Goal: Task Accomplishment & Management: Manage account settings

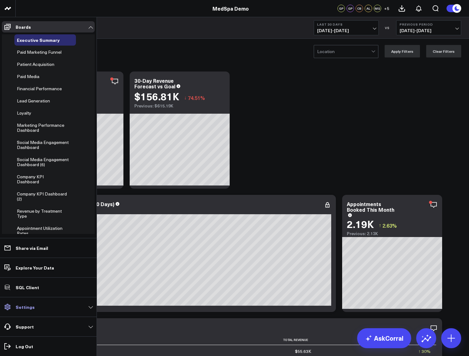
click at [32, 306] on p "Settings" at bounding box center [25, 307] width 19 height 5
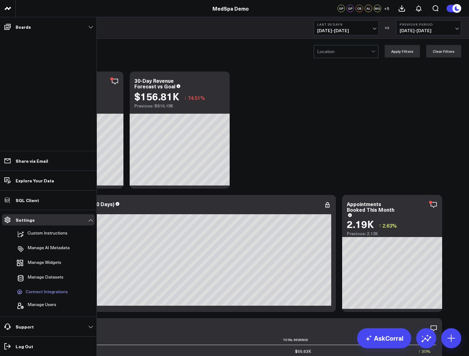
click at [42, 291] on span "Connect Integrations" at bounding box center [47, 292] width 42 height 6
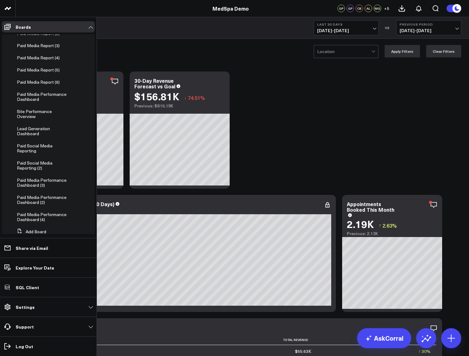
scroll to position [319, 0]
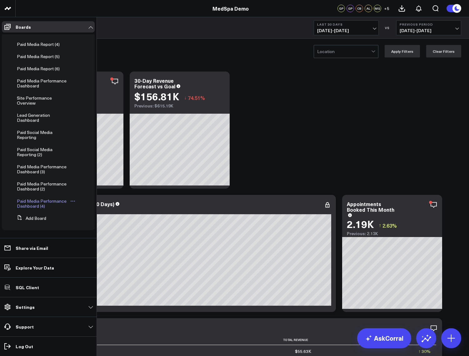
click at [71, 201] on icon at bounding box center [72, 201] width 5 height 5
click at [98, 247] on button "Delete Board" at bounding box center [100, 246] width 51 height 12
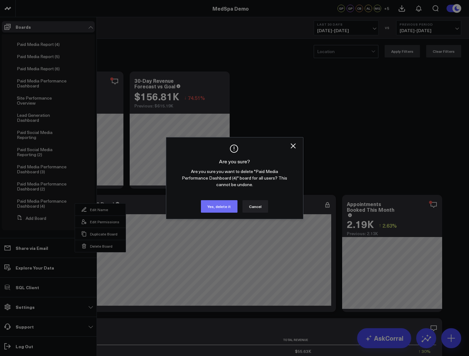
click at [218, 207] on button "Yes, delete it" at bounding box center [219, 206] width 37 height 13
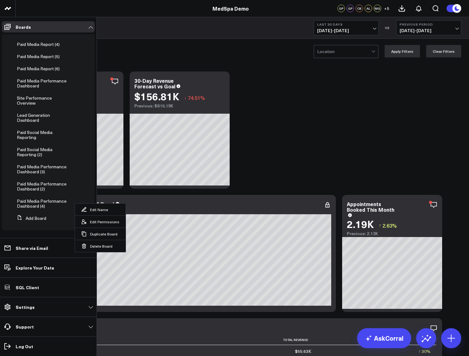
scroll to position [302, 0]
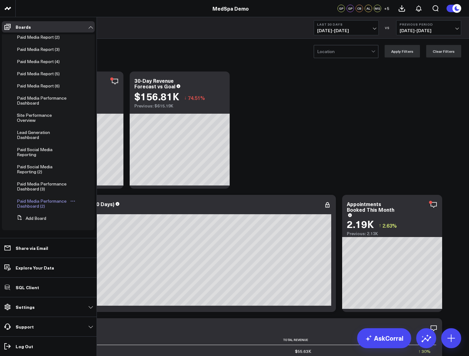
click at [70, 201] on icon at bounding box center [72, 201] width 5 height 5
click at [96, 244] on button "Delete Board" at bounding box center [100, 246] width 51 height 12
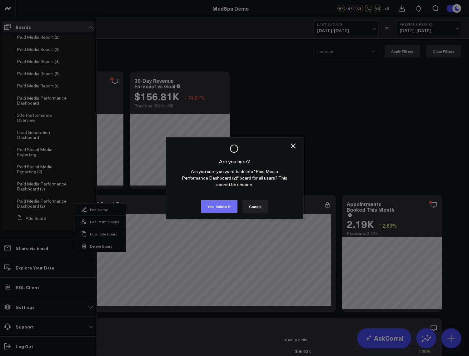
click at [216, 212] on button "Yes, delete it" at bounding box center [219, 206] width 37 height 13
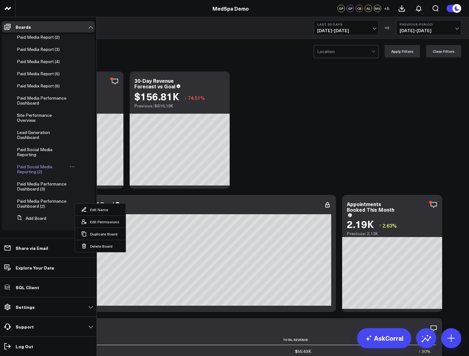
scroll to position [284, 0]
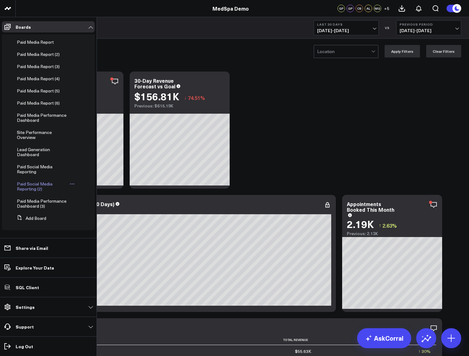
click at [70, 184] on icon at bounding box center [72, 184] width 5 height 5
click at [99, 229] on button "Delete Board" at bounding box center [99, 229] width 51 height 12
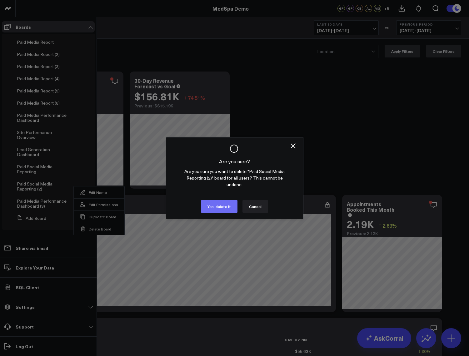
click at [207, 204] on button "Yes, delete it" at bounding box center [219, 206] width 37 height 13
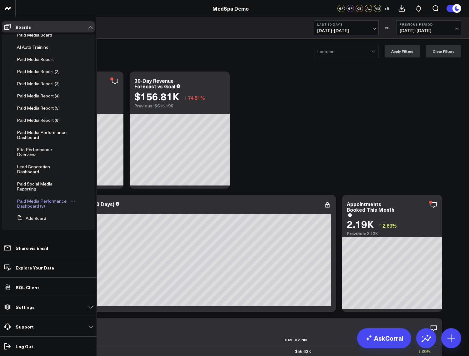
scroll to position [267, 0]
click at [70, 201] on icon at bounding box center [72, 201] width 5 height 5
click at [95, 244] on button "Delete Board" at bounding box center [100, 246] width 51 height 12
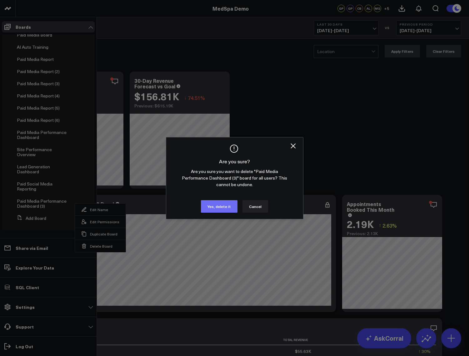
click at [220, 208] on button "Yes, delete it" at bounding box center [219, 206] width 37 height 13
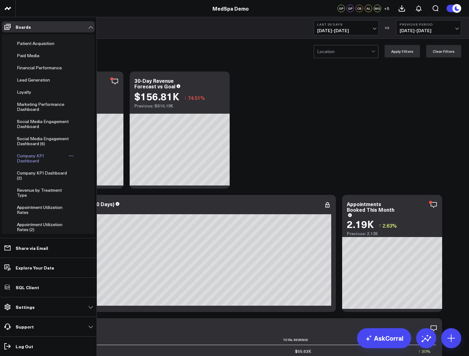
scroll to position [0, 0]
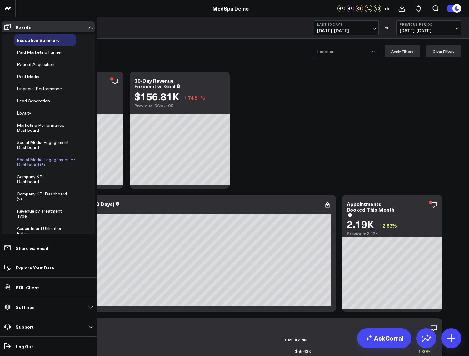
click at [70, 161] on icon at bounding box center [72, 159] width 5 height 5
click at [89, 203] on button "Delete Board" at bounding box center [100, 204] width 51 height 12
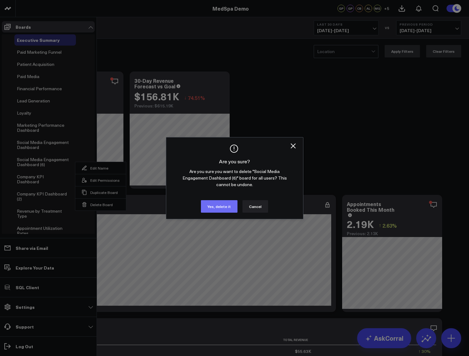
click at [212, 206] on button "Yes, delete it" at bounding box center [219, 206] width 37 height 13
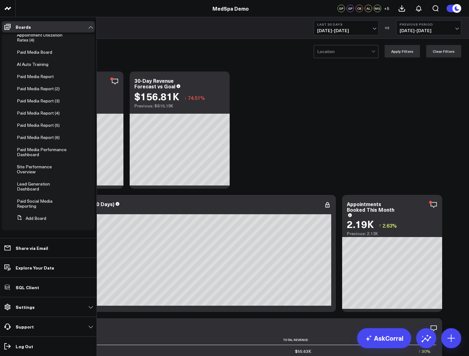
scroll to position [163, 0]
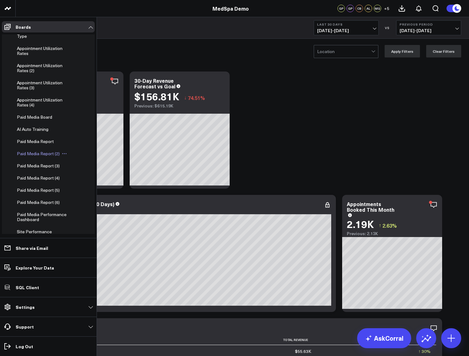
click at [62, 155] on icon at bounding box center [64, 153] width 5 height 5
click at [90, 197] on button "Delete Board" at bounding box center [93, 199] width 51 height 12
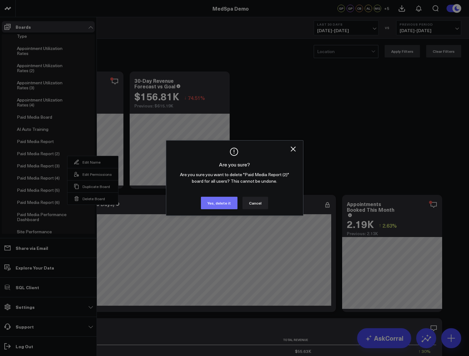
click at [222, 203] on button "Yes, delete it" at bounding box center [219, 203] width 37 height 13
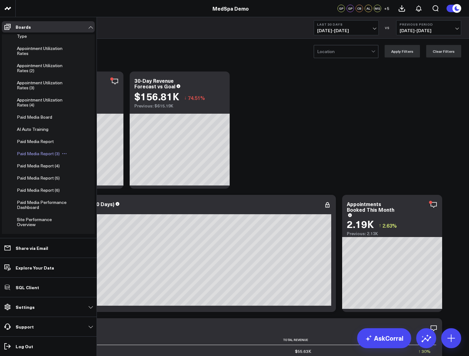
click at [63, 153] on icon at bounding box center [64, 153] width 5 height 5
click at [91, 201] on button "Delete Board" at bounding box center [93, 199] width 51 height 12
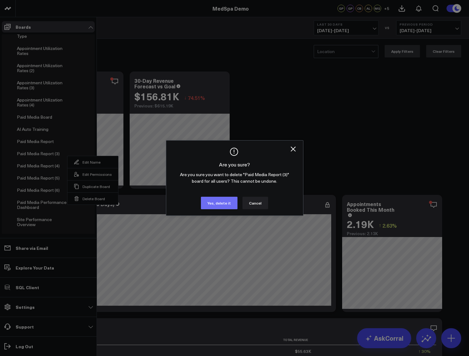
click at [218, 203] on button "Yes, delete it" at bounding box center [219, 203] width 37 height 13
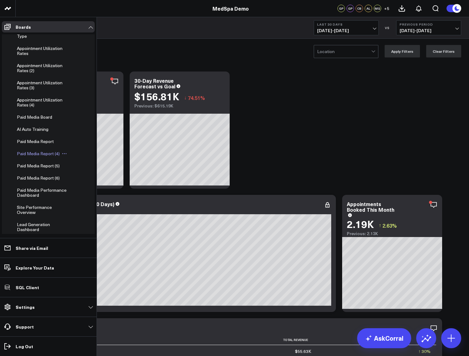
click at [63, 154] on icon at bounding box center [64, 153] width 5 height 5
click at [90, 197] on button "Delete Board" at bounding box center [93, 199] width 51 height 12
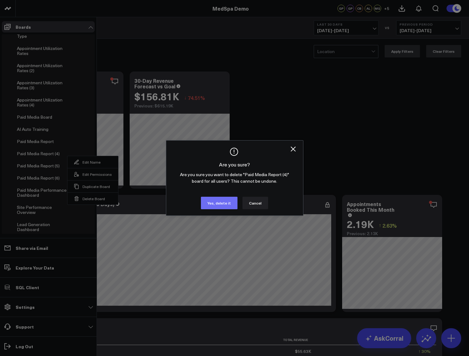
click at [214, 201] on button "Yes, delete it" at bounding box center [219, 203] width 37 height 13
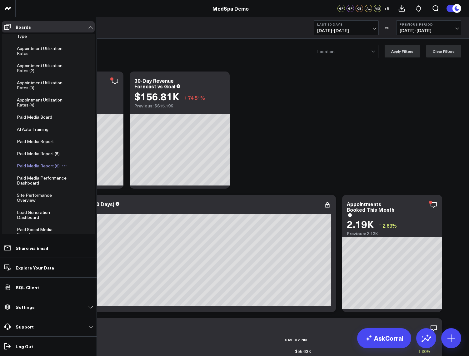
click at [63, 166] on icon at bounding box center [64, 165] width 5 height 5
click at [91, 212] on button "Delete Board" at bounding box center [93, 211] width 51 height 12
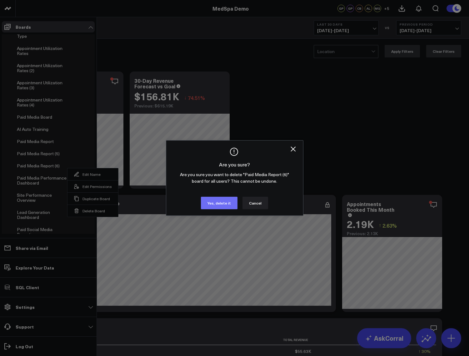
click at [223, 201] on button "Yes, delete it" at bounding box center [219, 203] width 37 height 13
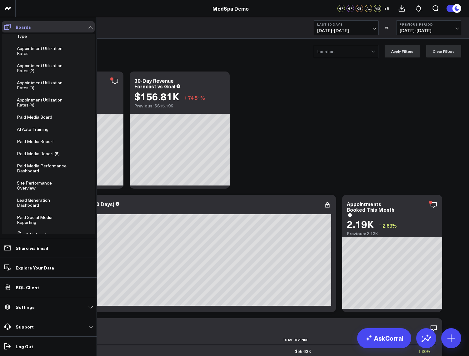
scroll to position [123, 0]
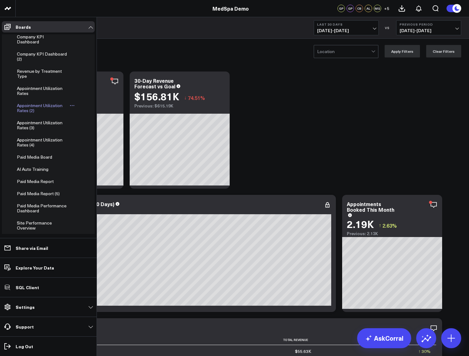
click at [71, 105] on icon at bounding box center [72, 105] width 5 height 5
click at [100, 149] on button "Delete Board" at bounding box center [99, 150] width 51 height 12
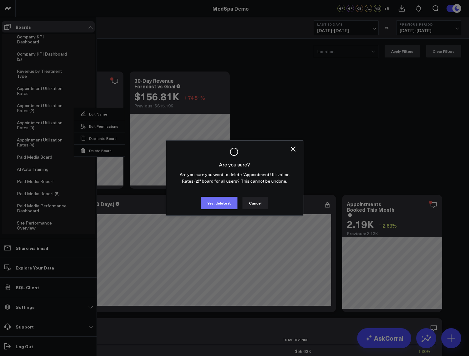
click at [216, 201] on button "Yes, delete it" at bounding box center [219, 203] width 37 height 13
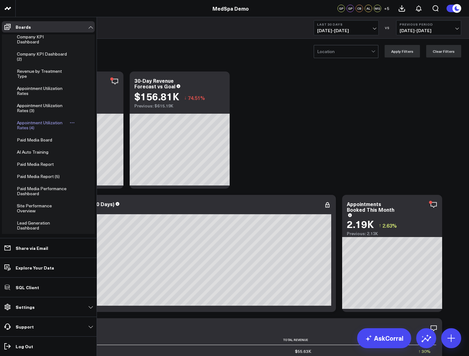
click at [72, 123] on icon at bounding box center [72, 123] width 1 height 1
click at [89, 167] on button "Delete Board" at bounding box center [99, 168] width 51 height 12
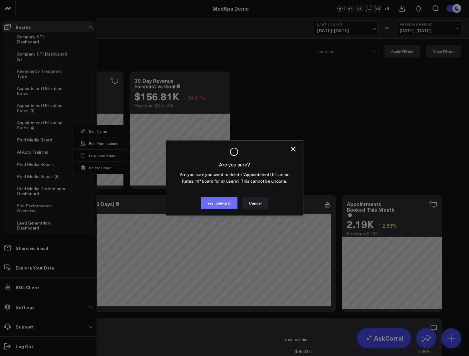
click at [216, 206] on button "Yes, delete it" at bounding box center [219, 203] width 37 height 13
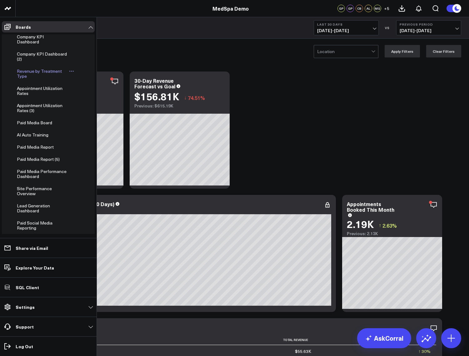
scroll to position [88, 0]
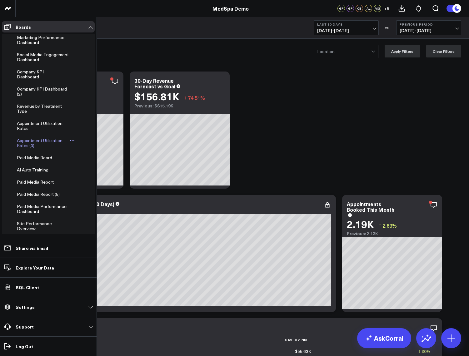
click at [73, 140] on icon at bounding box center [73, 140] width 1 height 1
click at [96, 185] on button "Delete Board" at bounding box center [99, 185] width 51 height 12
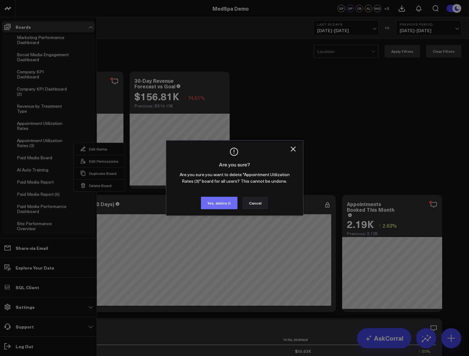
click at [219, 203] on button "Yes, delete it" at bounding box center [219, 203] width 37 height 13
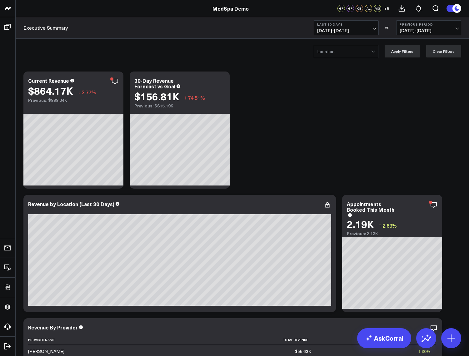
scroll to position [63, 0]
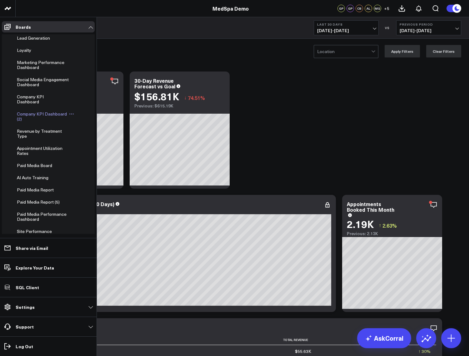
click at [70, 115] on icon at bounding box center [71, 114] width 5 height 5
click at [90, 159] on button "Delete Board" at bounding box center [98, 159] width 51 height 12
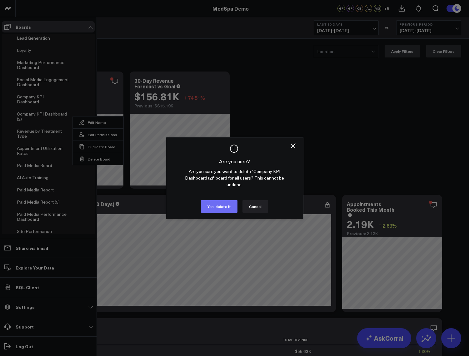
click at [226, 208] on button "Yes, delete it" at bounding box center [219, 206] width 37 height 13
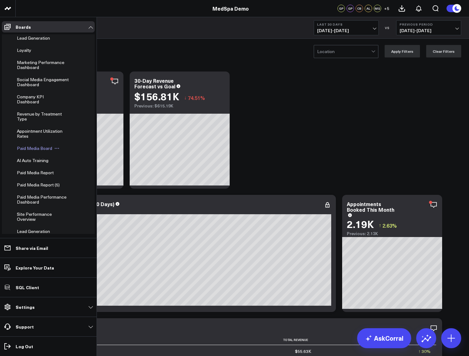
scroll to position [110, 0]
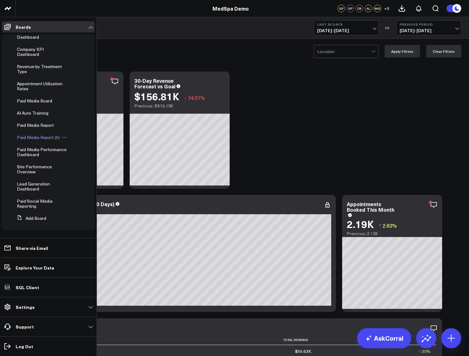
click at [65, 138] on icon at bounding box center [64, 137] width 5 height 5
click at [87, 181] on button "Delete Board" at bounding box center [93, 182] width 51 height 12
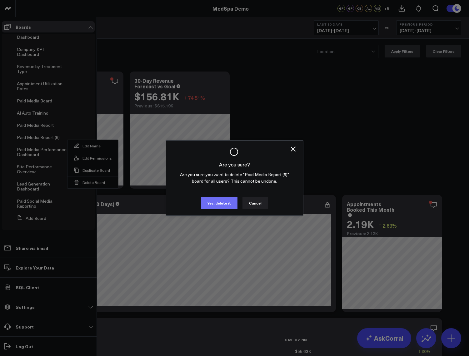
click at [227, 205] on button "Yes, delete it" at bounding box center [219, 203] width 37 height 13
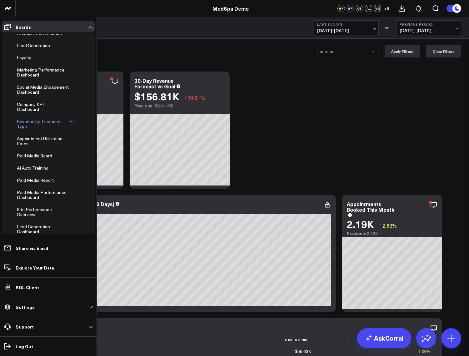
scroll to position [0, 0]
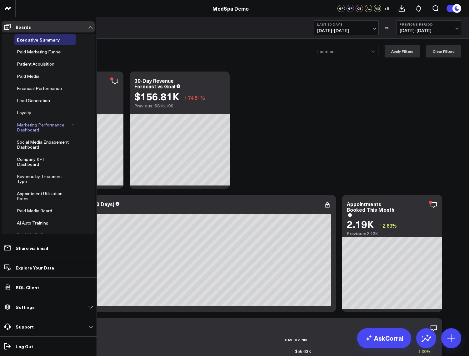
click at [73, 126] on button at bounding box center [72, 125] width 7 height 5
click at [95, 169] on button "Delete Board" at bounding box center [99, 170] width 51 height 12
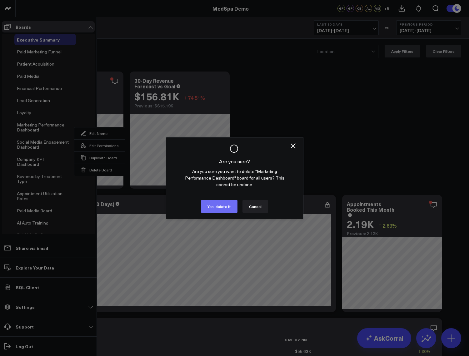
click at [231, 201] on button "Yes, delete it" at bounding box center [219, 206] width 37 height 13
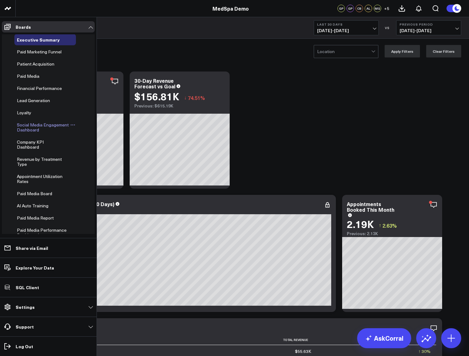
click at [70, 127] on icon at bounding box center [72, 125] width 5 height 5
click at [95, 170] on button "Delete Board" at bounding box center [100, 170] width 51 height 12
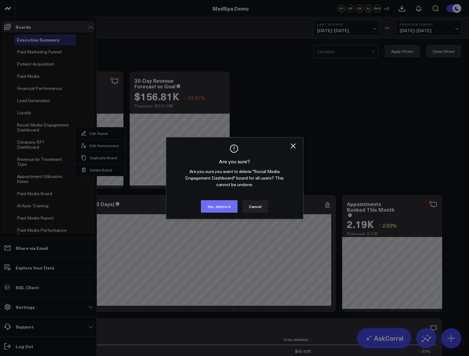
click at [229, 208] on button "Yes, delete it" at bounding box center [219, 206] width 37 height 13
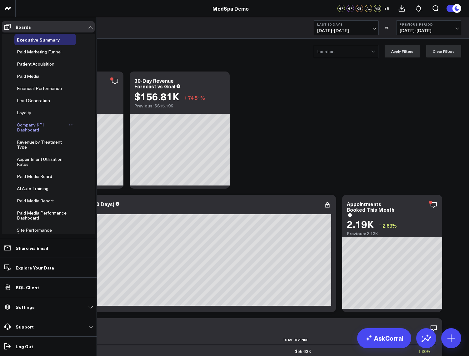
click at [70, 126] on icon at bounding box center [71, 125] width 5 height 5
click at [88, 169] on button "Delete Board" at bounding box center [97, 170] width 51 height 12
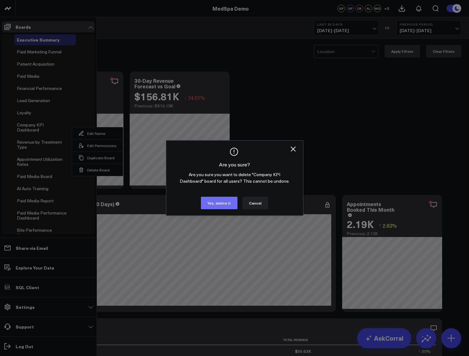
click at [210, 206] on button "Yes, delete it" at bounding box center [219, 203] width 37 height 13
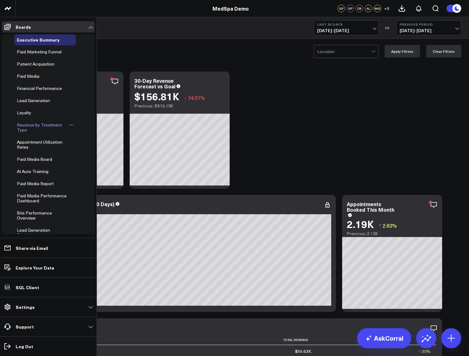
click at [69, 126] on icon at bounding box center [71, 125] width 5 height 5
click at [87, 167] on button "Delete Board" at bounding box center [98, 170] width 51 height 12
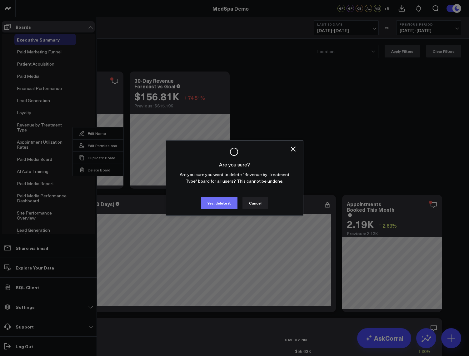
click at [235, 202] on button "Yes, delete it" at bounding box center [219, 203] width 37 height 13
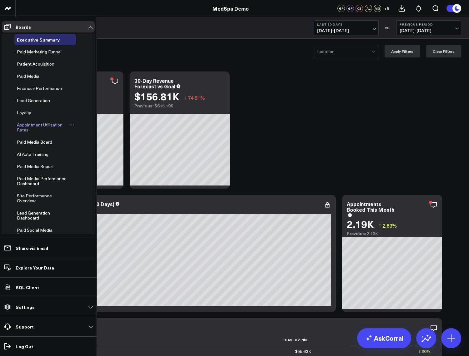
click at [69, 126] on icon at bounding box center [71, 125] width 5 height 5
click at [90, 168] on button "Delete Board" at bounding box center [98, 170] width 51 height 12
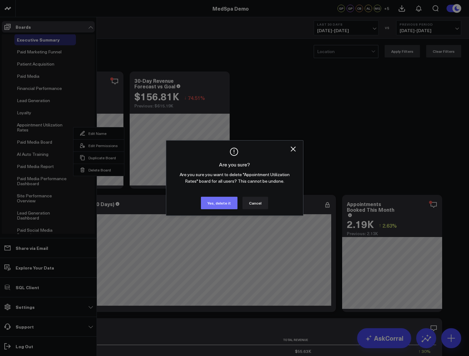
click at [210, 200] on button "Yes, delete it" at bounding box center [219, 203] width 37 height 13
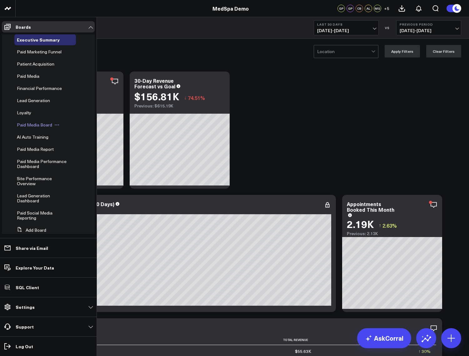
click at [59, 126] on button at bounding box center [56, 125] width 9 height 5
click at [79, 168] on button "Delete Board" at bounding box center [85, 170] width 51 height 12
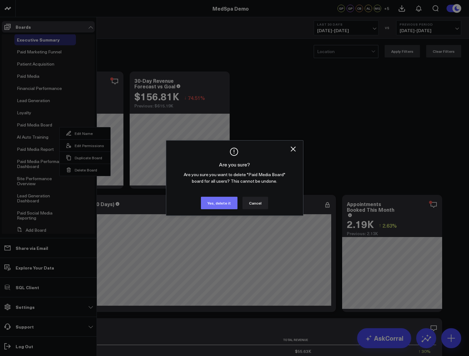
click at [221, 199] on button "Yes, delete it" at bounding box center [219, 203] width 37 height 13
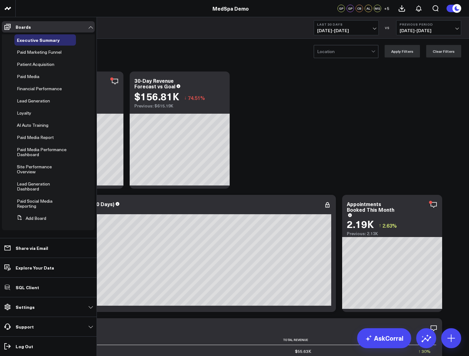
scroll to position [0, 0]
click at [58, 138] on icon at bounding box center [58, 137] width 5 height 5
click at [89, 184] on button "Delete Board" at bounding box center [87, 182] width 51 height 12
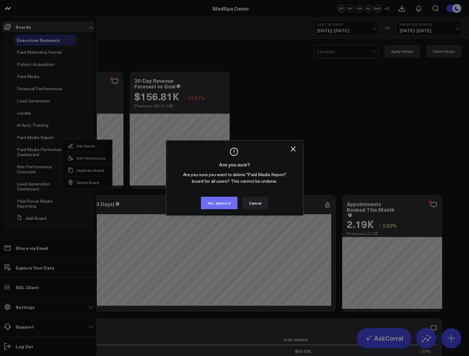
click at [225, 203] on button "Yes, delete it" at bounding box center [219, 203] width 37 height 13
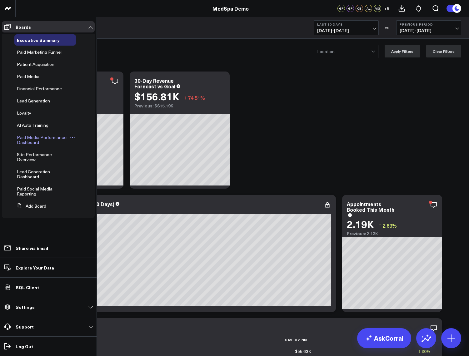
click at [70, 137] on icon at bounding box center [72, 137] width 5 height 5
click at [96, 183] on button "Delete Board" at bounding box center [102, 182] width 51 height 12
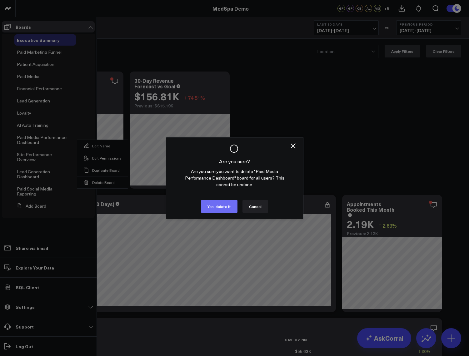
click at [206, 208] on button "Yes, delete it" at bounding box center [219, 206] width 37 height 13
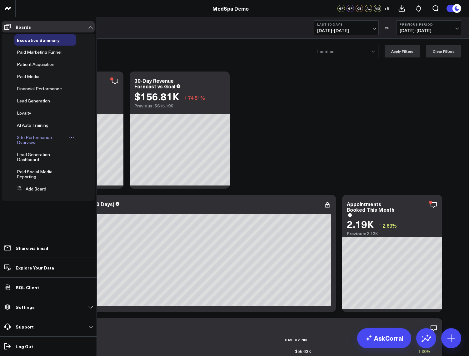
click at [72, 139] on icon at bounding box center [71, 137] width 5 height 5
click at [95, 184] on button "Delete Board" at bounding box center [100, 182] width 51 height 12
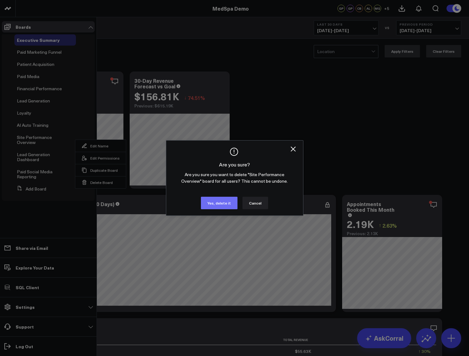
click at [220, 206] on button "Yes, delete it" at bounding box center [219, 203] width 37 height 13
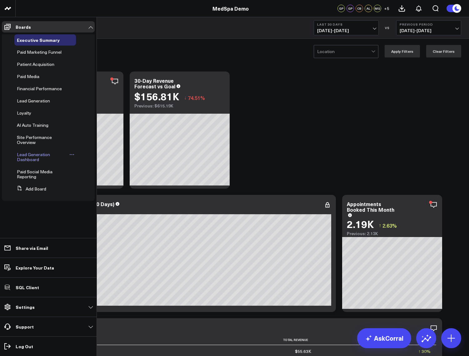
click at [71, 154] on icon at bounding box center [71, 154] width 1 height 1
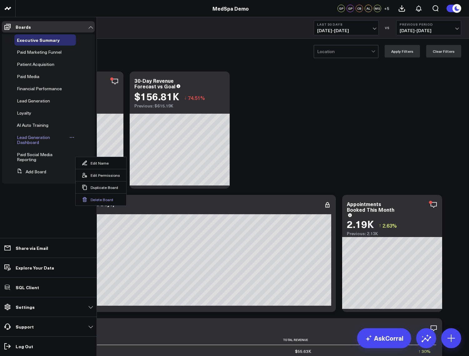
click at [98, 199] on button "Delete Board" at bounding box center [101, 199] width 51 height 12
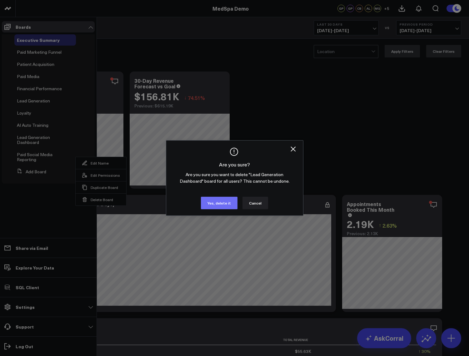
click at [223, 206] on button "Yes, delete it" at bounding box center [219, 203] width 37 height 13
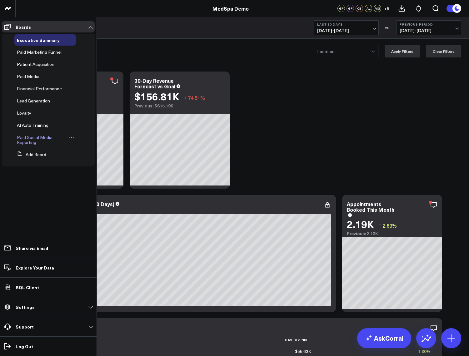
click at [72, 138] on icon at bounding box center [71, 137] width 5 height 5
click at [101, 182] on button "Delete Board" at bounding box center [101, 182] width 51 height 12
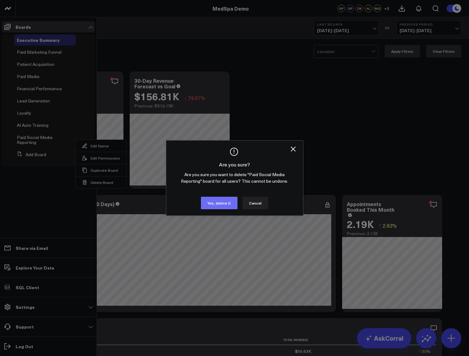
click at [220, 205] on button "Yes, delete it" at bounding box center [219, 203] width 37 height 13
